Goal: Task Accomplishment & Management: Use online tool/utility

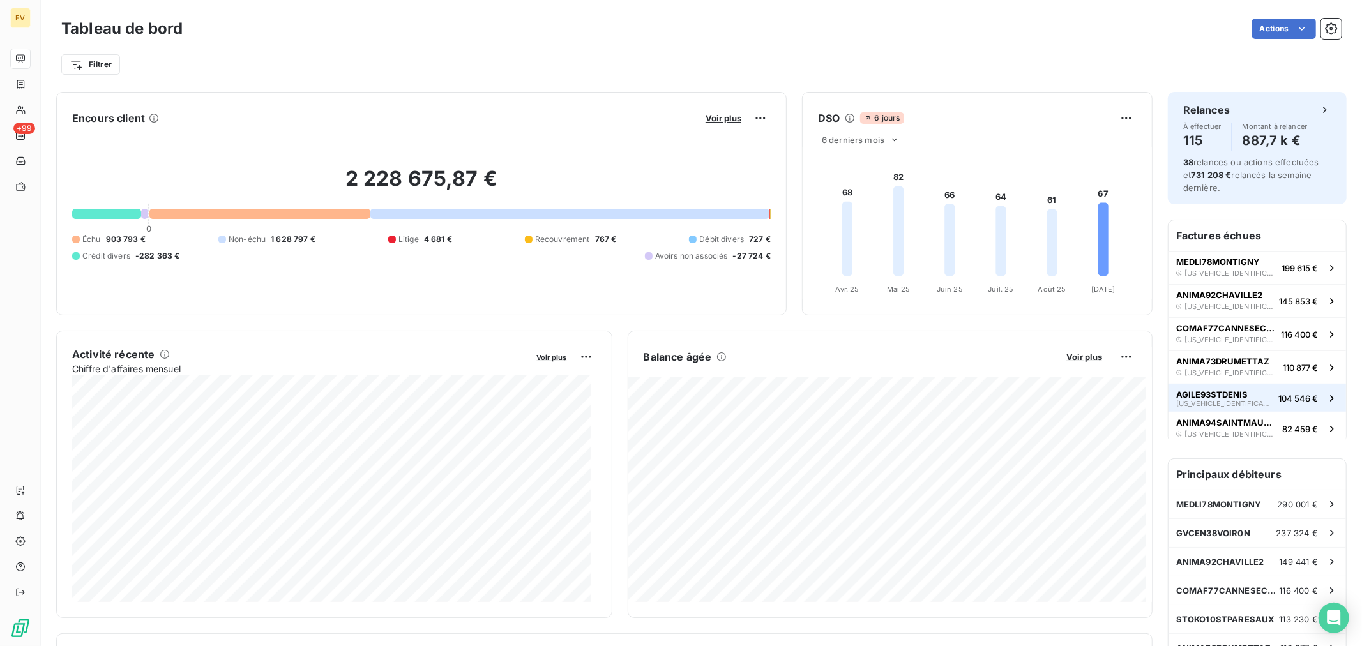
click at [1189, 400] on span "[US_VEHICLE_IDENTIFICATION_NUMBER]" at bounding box center [1224, 404] width 97 height 8
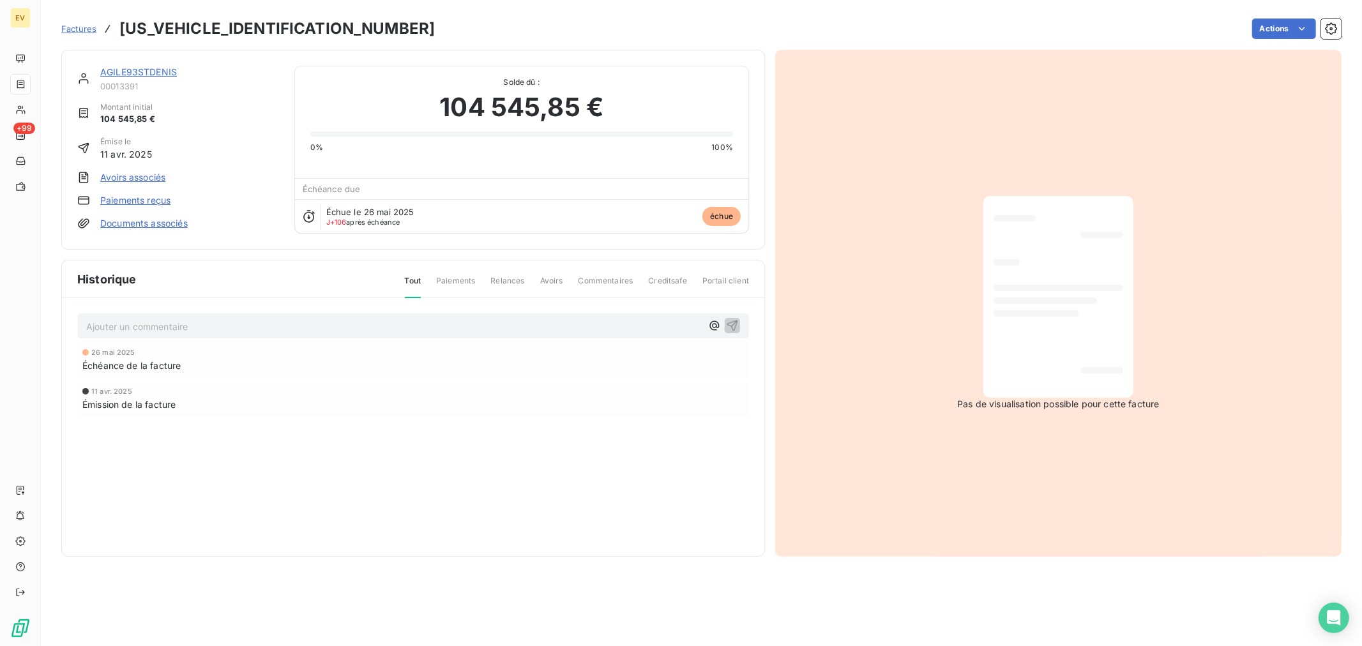
click at [69, 28] on span "Factures" at bounding box center [78, 29] width 35 height 10
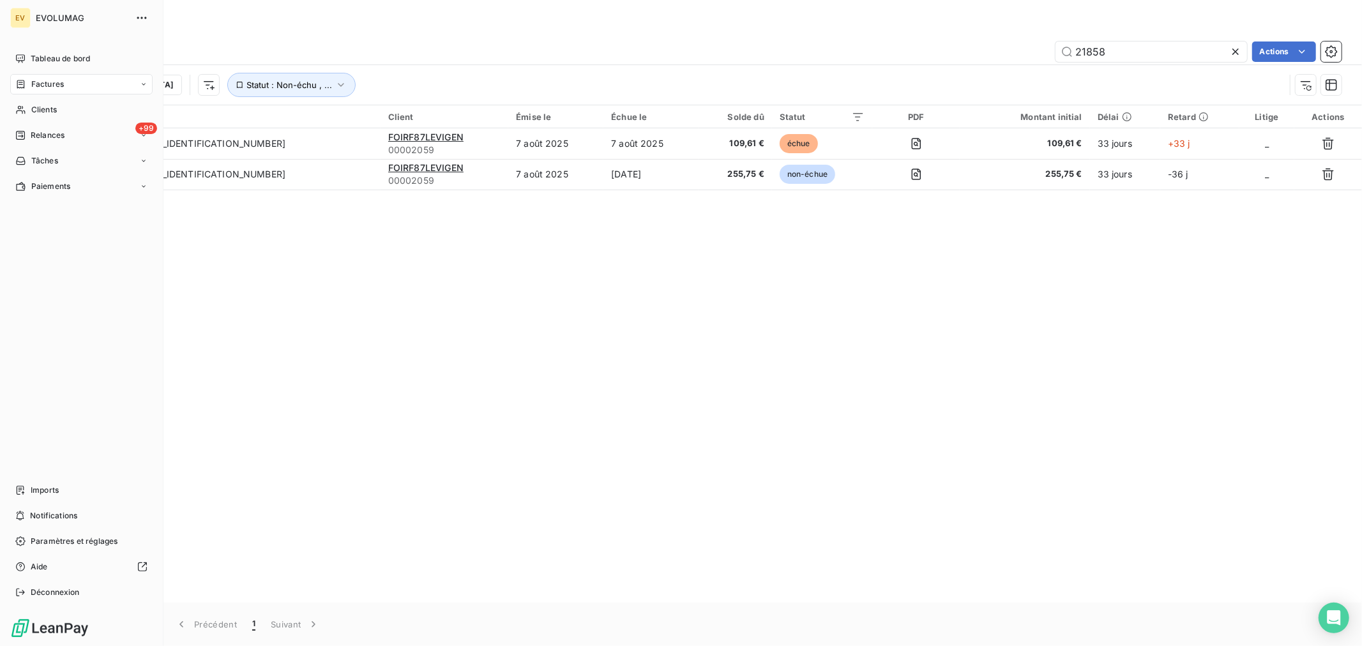
click at [43, 81] on span "Factures" at bounding box center [47, 84] width 33 height 11
click at [65, 56] on span "Tableau de bord" at bounding box center [60, 58] width 59 height 11
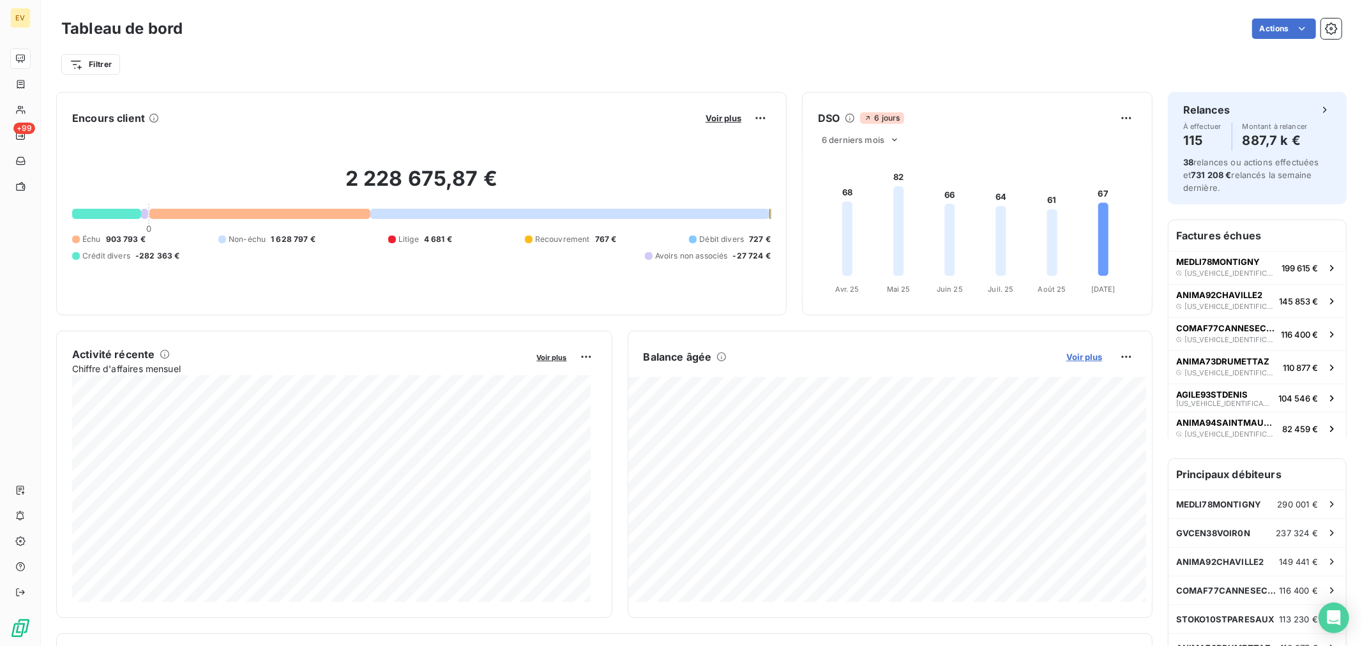
click at [1074, 358] on span "Voir plus" at bounding box center [1085, 357] width 36 height 10
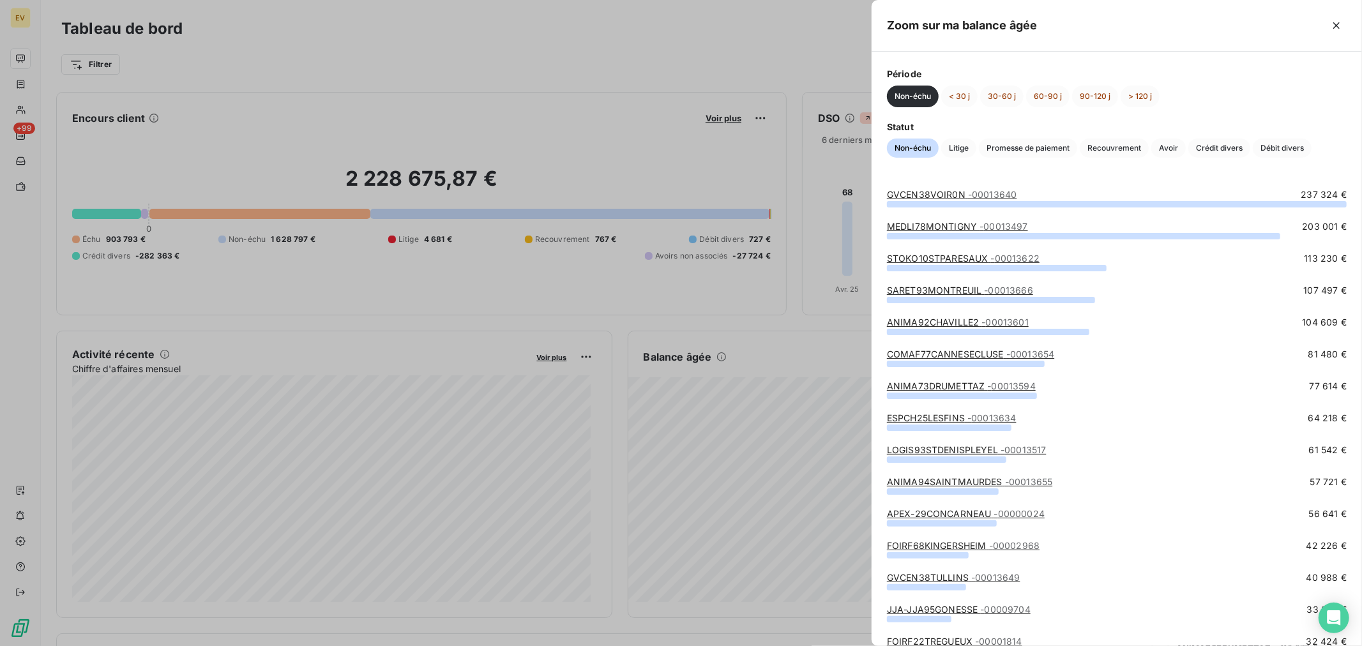
click at [734, 56] on div at bounding box center [681, 323] width 1362 height 646
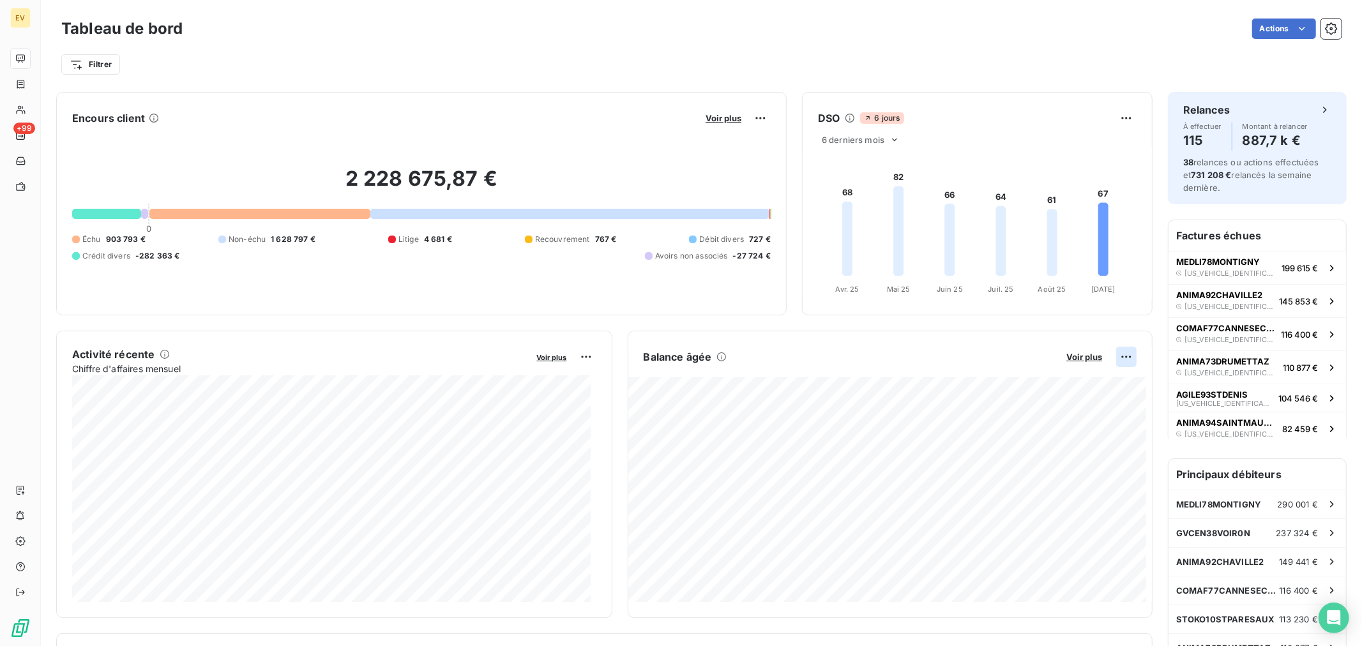
click at [1116, 358] on html "EV +99 Tableau de bord Actions Filtrer Encours client Voir plus 2 228 675,87 € …" at bounding box center [681, 323] width 1362 height 646
click at [1086, 384] on div "Exporter" at bounding box center [1086, 385] width 72 height 20
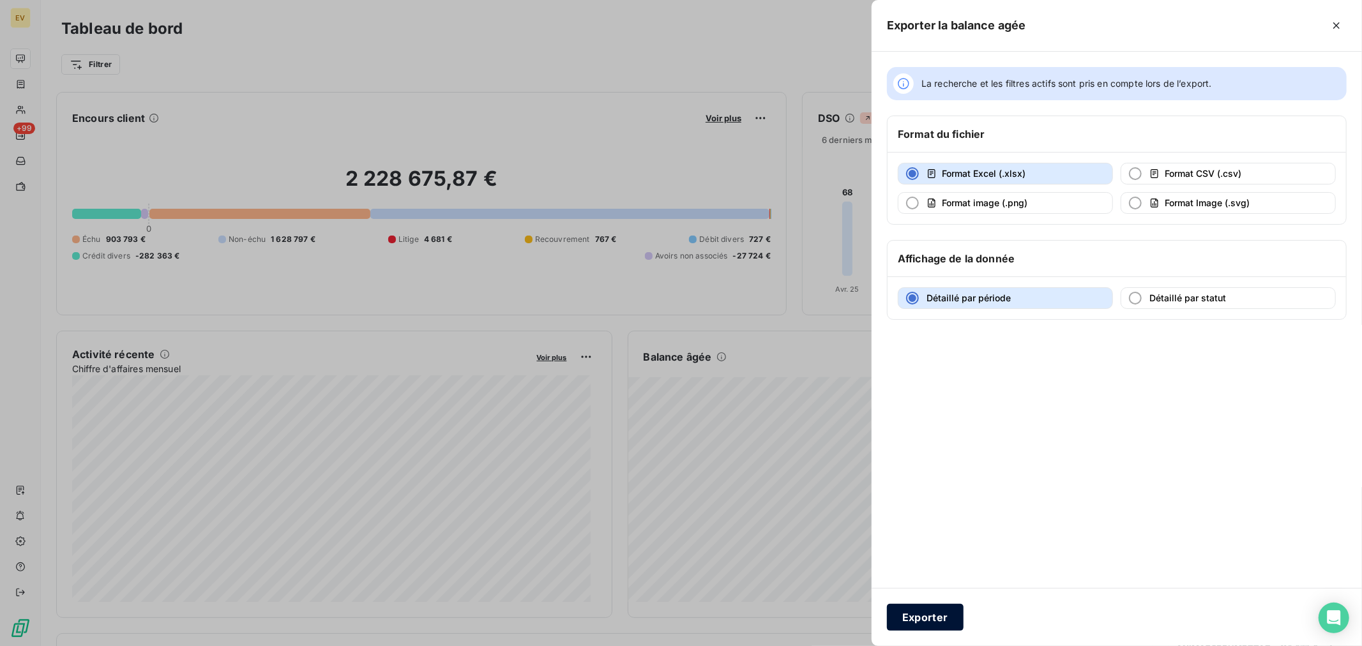
click at [940, 623] on button "Exporter" at bounding box center [925, 617] width 77 height 27
